Goal: Task Accomplishment & Management: Use online tool/utility

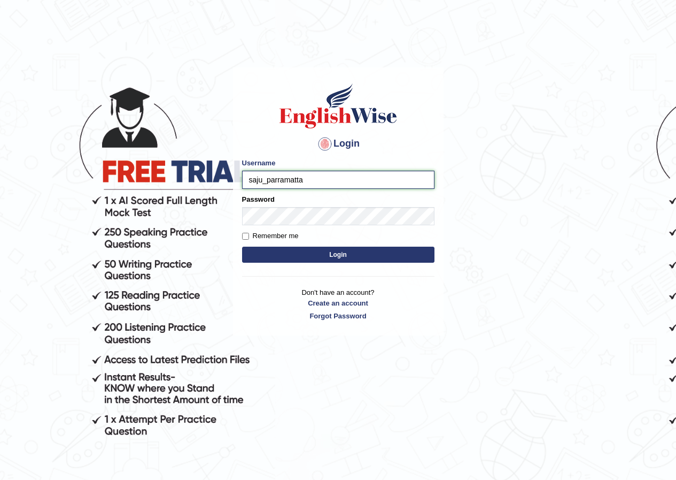
click at [262, 181] on input "saju_parramatta" at bounding box center [338, 180] width 192 height 18
type input "shavnita_parramatta"
click at [371, 259] on button "Login" at bounding box center [338, 254] width 192 height 16
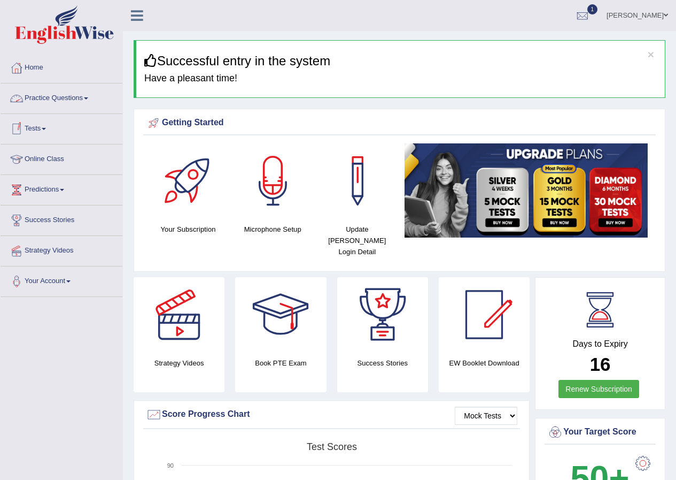
click at [91, 102] on link "Practice Questions" at bounding box center [62, 96] width 122 height 27
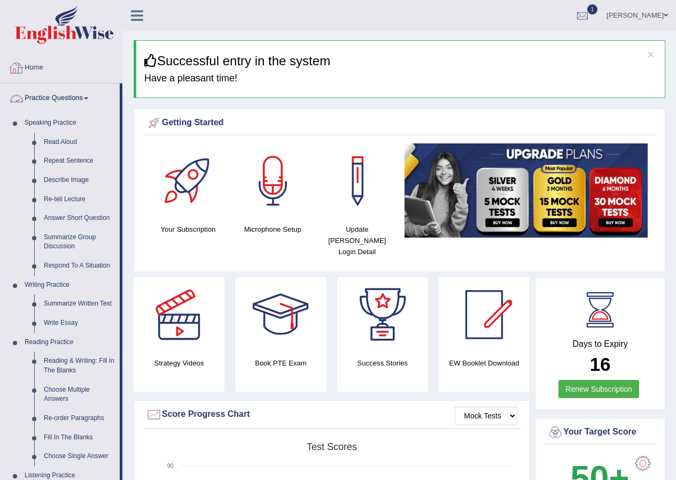
click at [89, 96] on link "Practice Questions" at bounding box center [60, 96] width 119 height 27
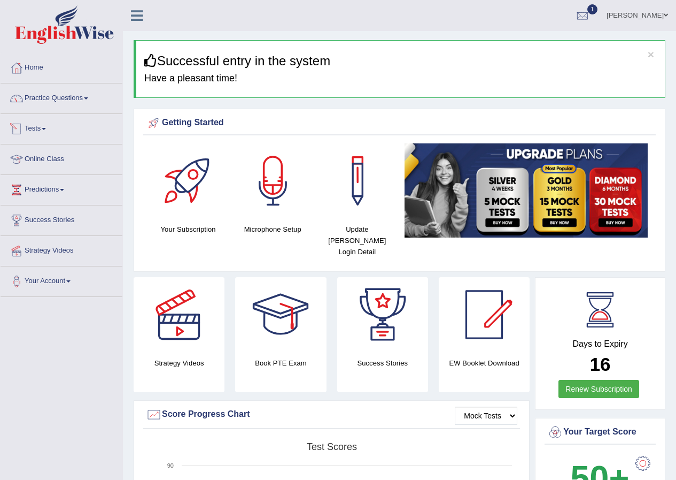
click at [46, 128] on span at bounding box center [44, 129] width 4 height 2
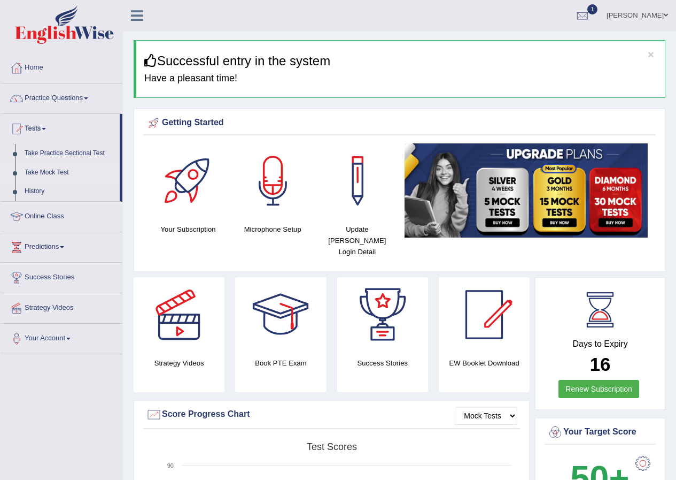
click at [47, 171] on link "Take Mock Test" at bounding box center [70, 172] width 100 height 19
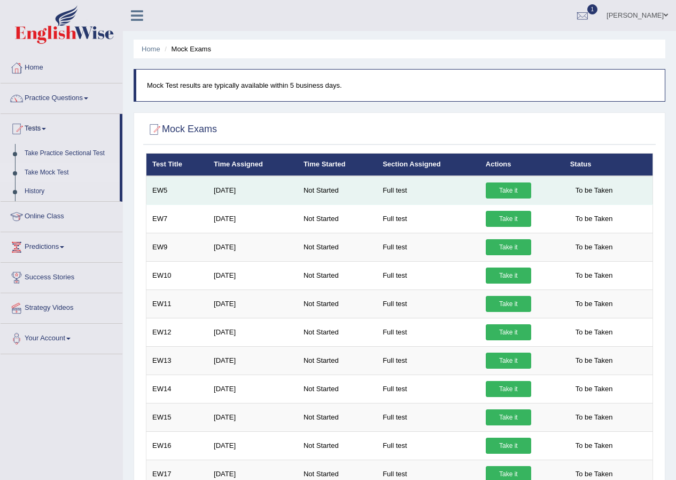
click at [512, 194] on link "Take it" at bounding box center [508, 190] width 45 height 16
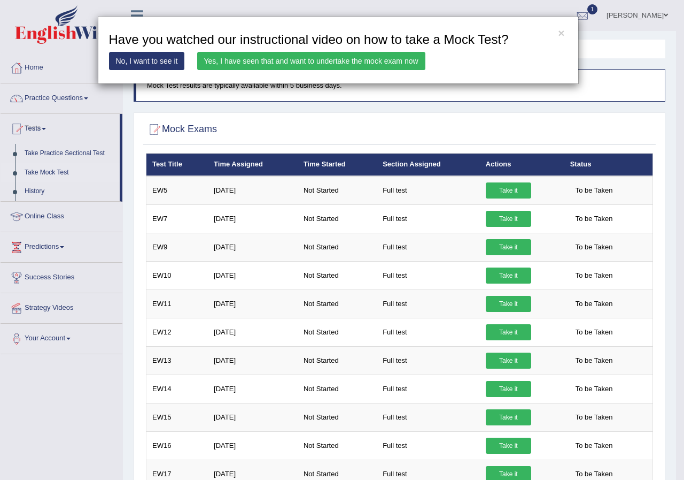
click at [406, 58] on link "Yes, I have seen that and want to undertake the mock exam now" at bounding box center [311, 61] width 228 height 18
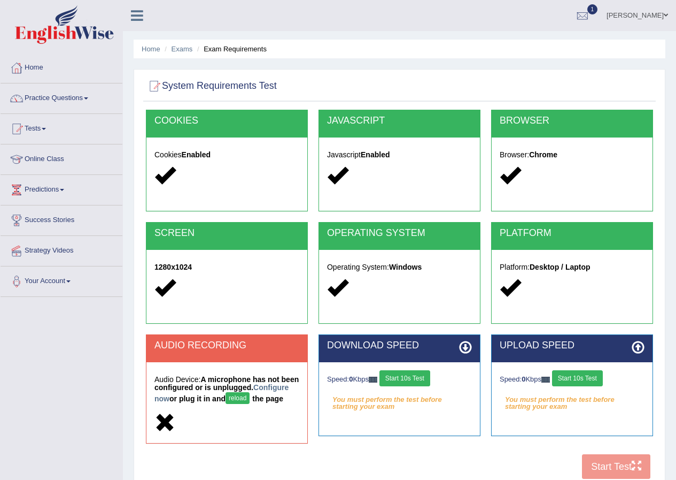
click at [426, 380] on button "Start 10s Test" at bounding box center [405, 378] width 51 height 16
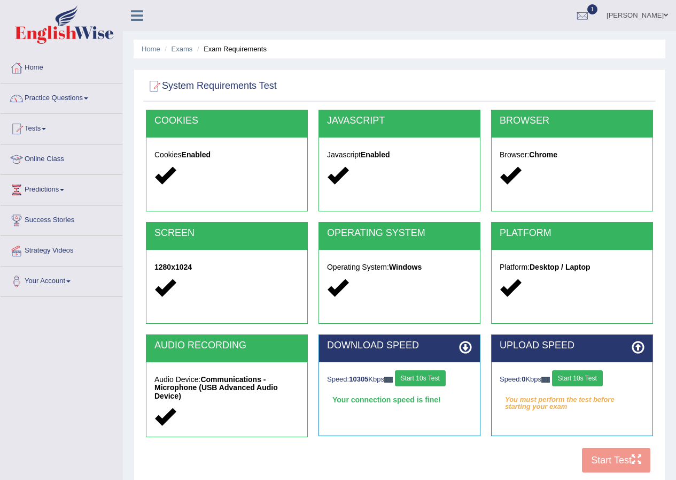
click at [566, 381] on button "Start 10s Test" at bounding box center [577, 378] width 51 height 16
click at [591, 381] on button "Start 10s Test" at bounding box center [593, 378] width 51 height 16
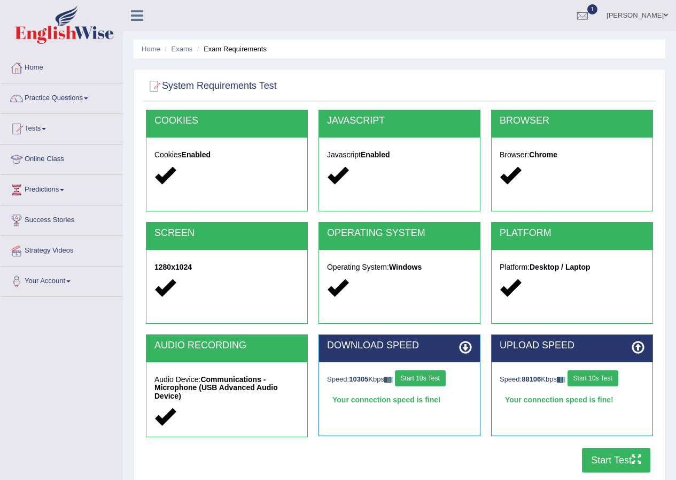
click at [613, 450] on button "Start Test" at bounding box center [616, 460] width 68 height 25
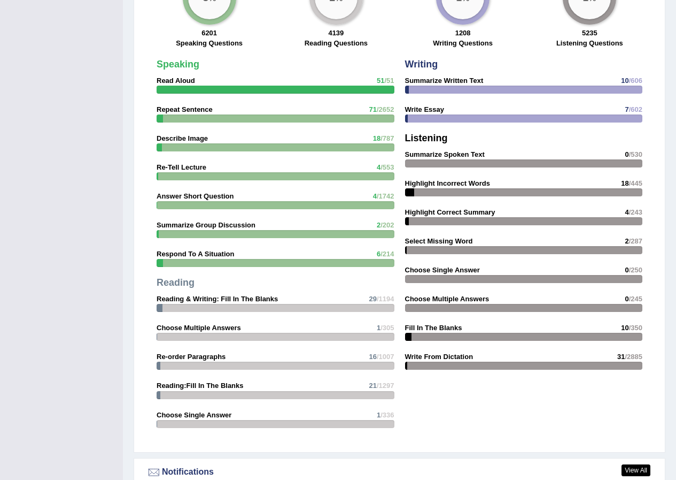
scroll to position [855, 0]
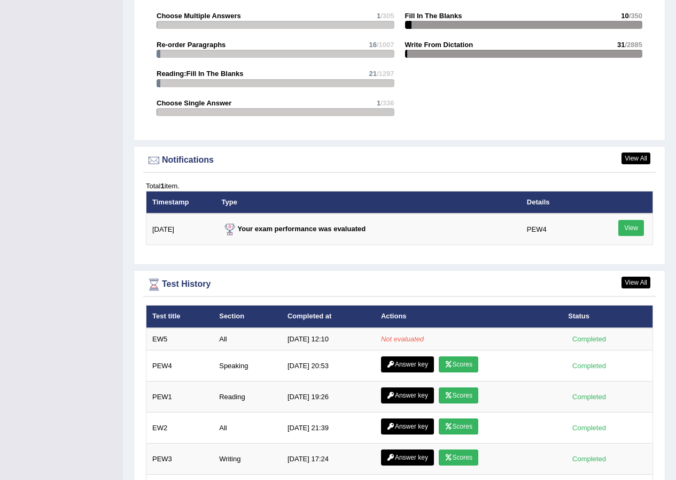
scroll to position [1176, 0]
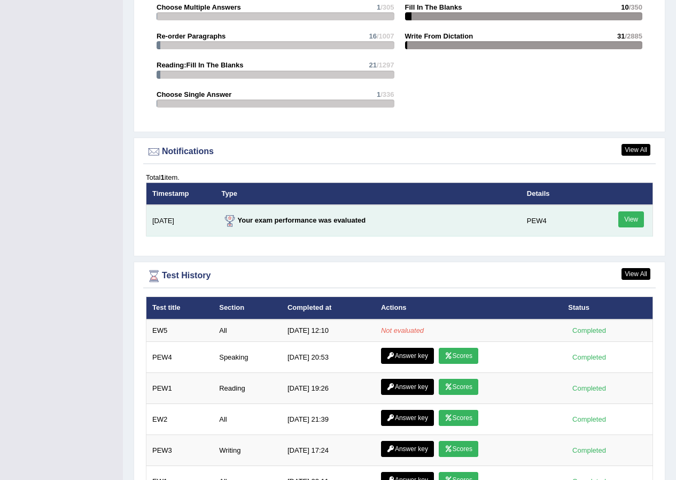
click at [633, 211] on link "View" at bounding box center [632, 219] width 26 height 16
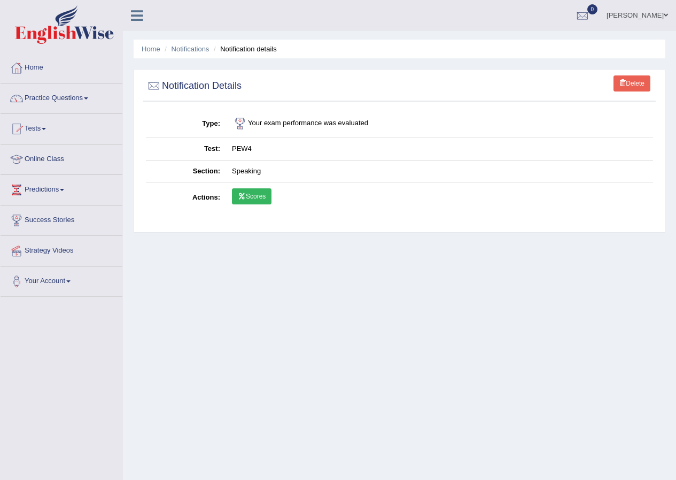
click at [263, 198] on link "Scores" at bounding box center [252, 196] width 40 height 16
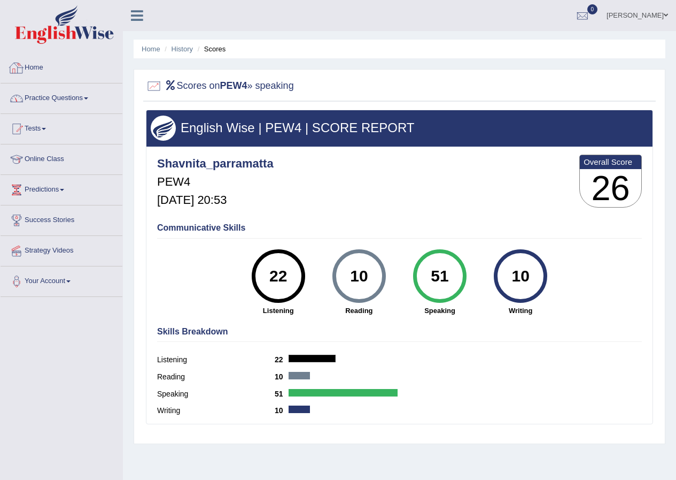
click at [40, 69] on link "Home" at bounding box center [62, 66] width 122 height 27
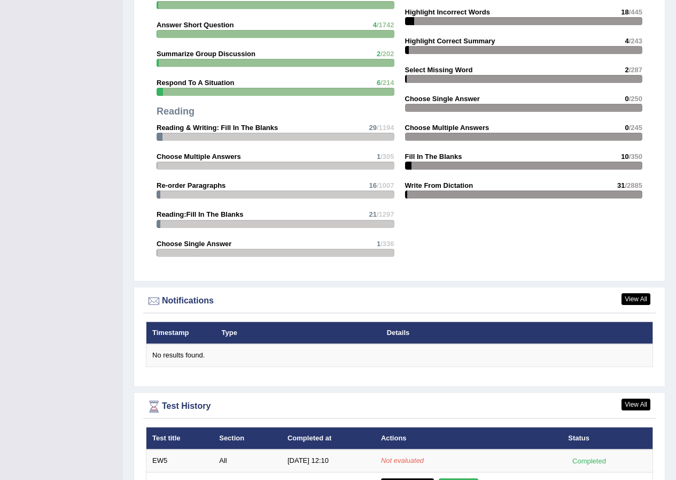
scroll to position [1069, 0]
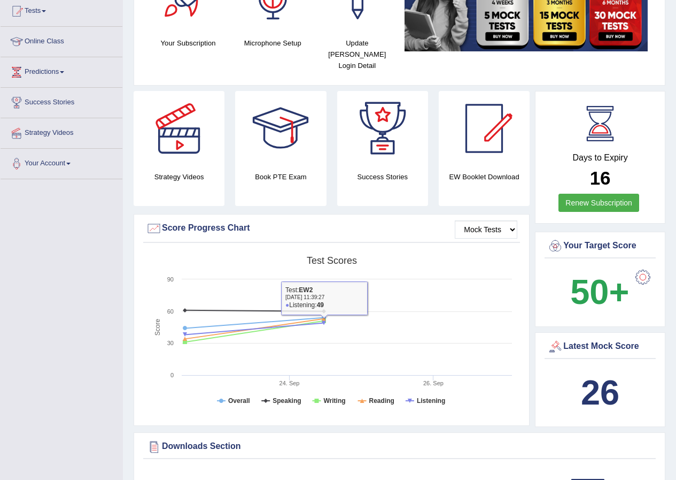
scroll to position [0, 0]
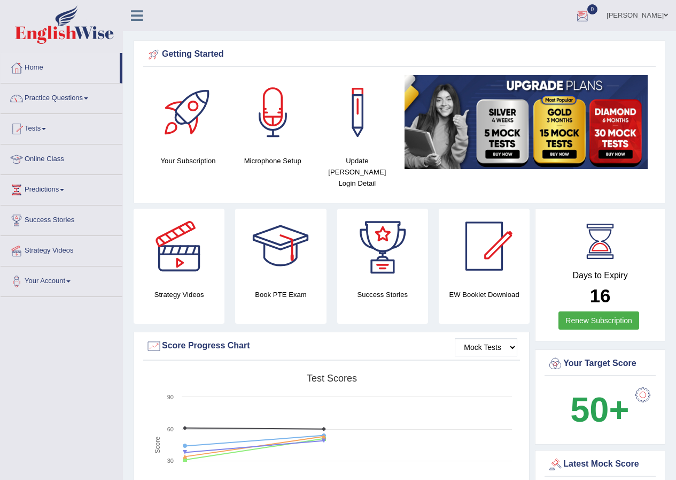
click at [667, 17] on span at bounding box center [666, 15] width 4 height 7
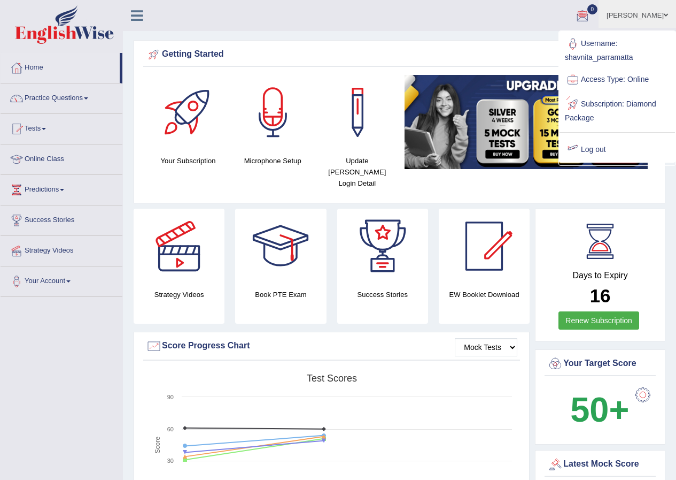
click at [589, 150] on link "Log out" at bounding box center [617, 149] width 115 height 25
